Goal: Information Seeking & Learning: Learn about a topic

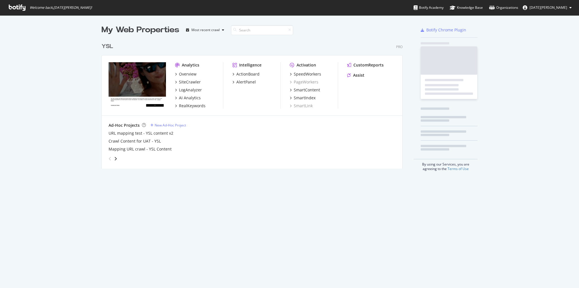
scroll to position [283, 570]
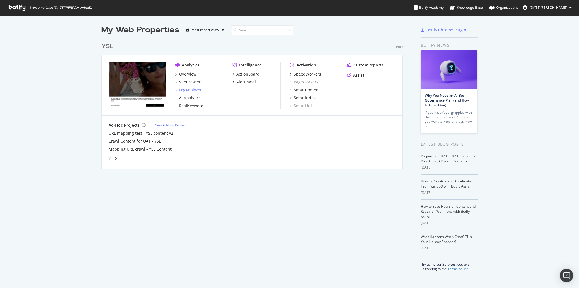
click at [187, 88] on div "LogAnalyzer" at bounding box center [190, 90] width 23 height 6
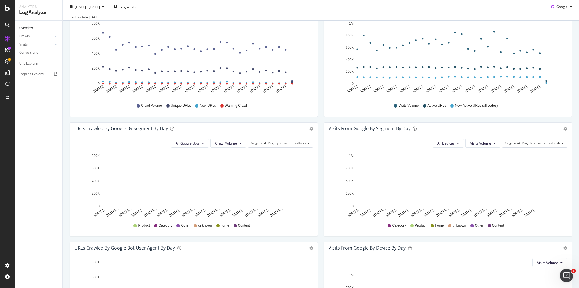
scroll to position [183, 0]
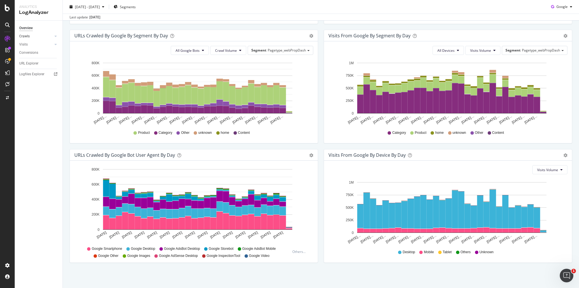
click at [48, 36] on div at bounding box center [50, 36] width 6 height 6
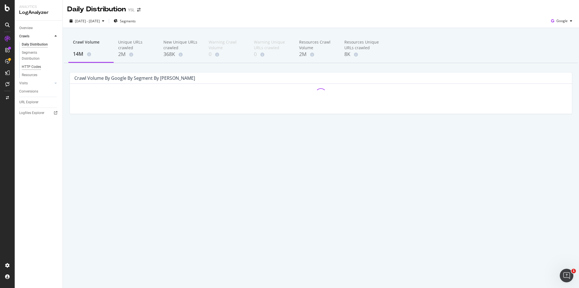
click at [31, 68] on div "HTTP Codes" at bounding box center [31, 67] width 19 height 6
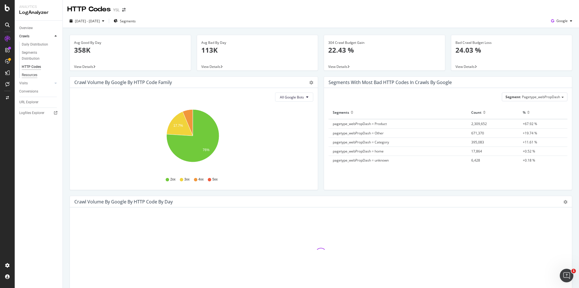
click at [31, 76] on div "Resources" at bounding box center [30, 75] width 16 height 6
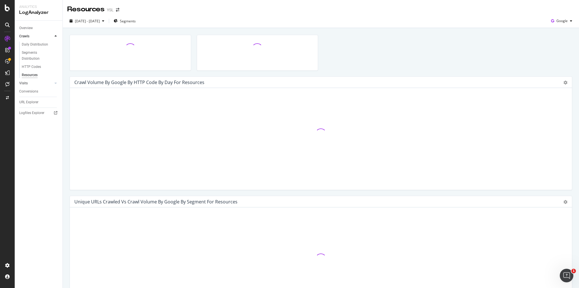
click at [29, 83] on link "Visits" at bounding box center [36, 83] width 34 height 6
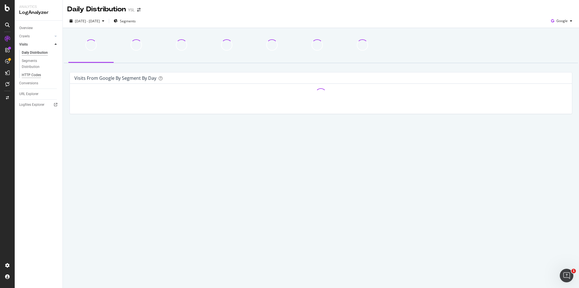
click at [33, 75] on div "HTTP Codes" at bounding box center [31, 75] width 19 height 6
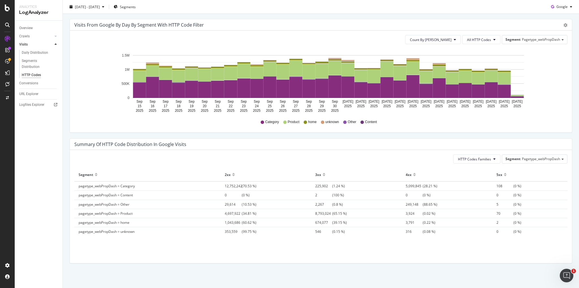
scroll to position [296, 0]
